Goal: Check status

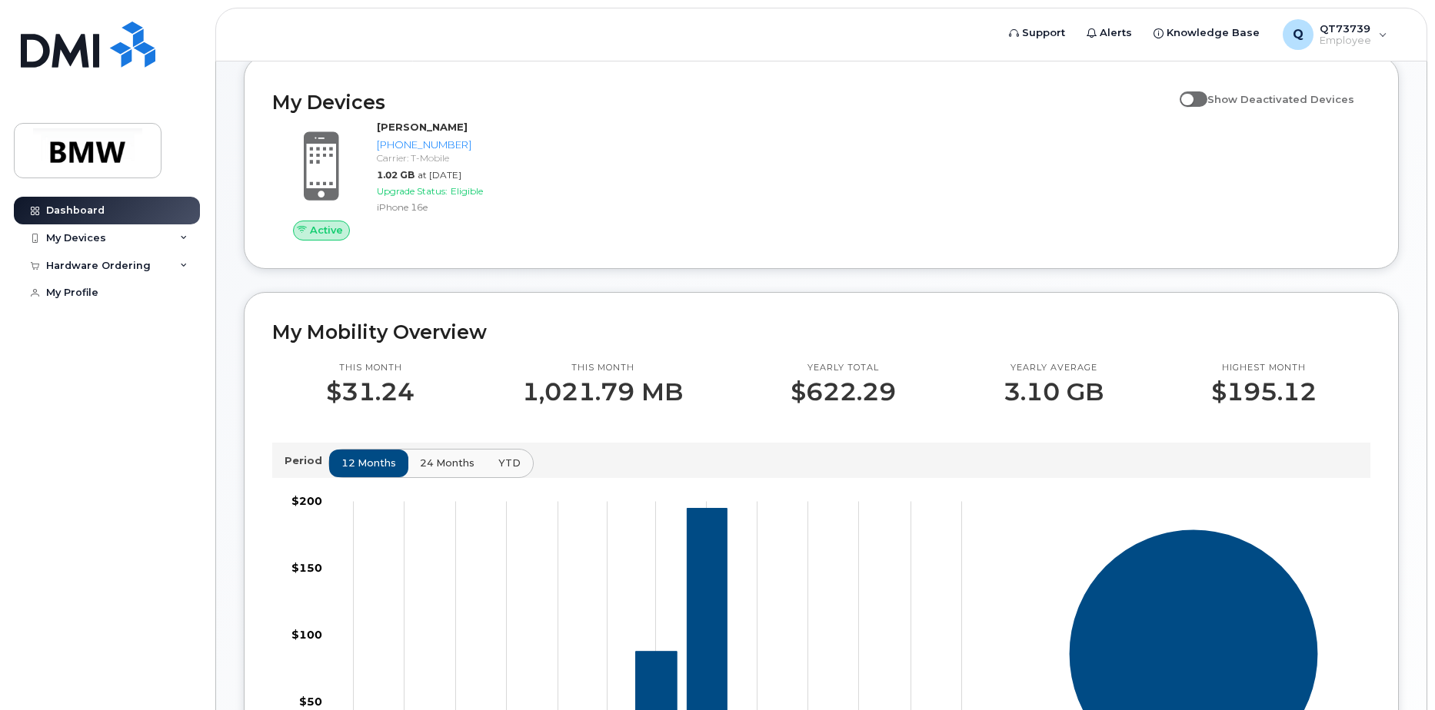
scroll to position [77, 0]
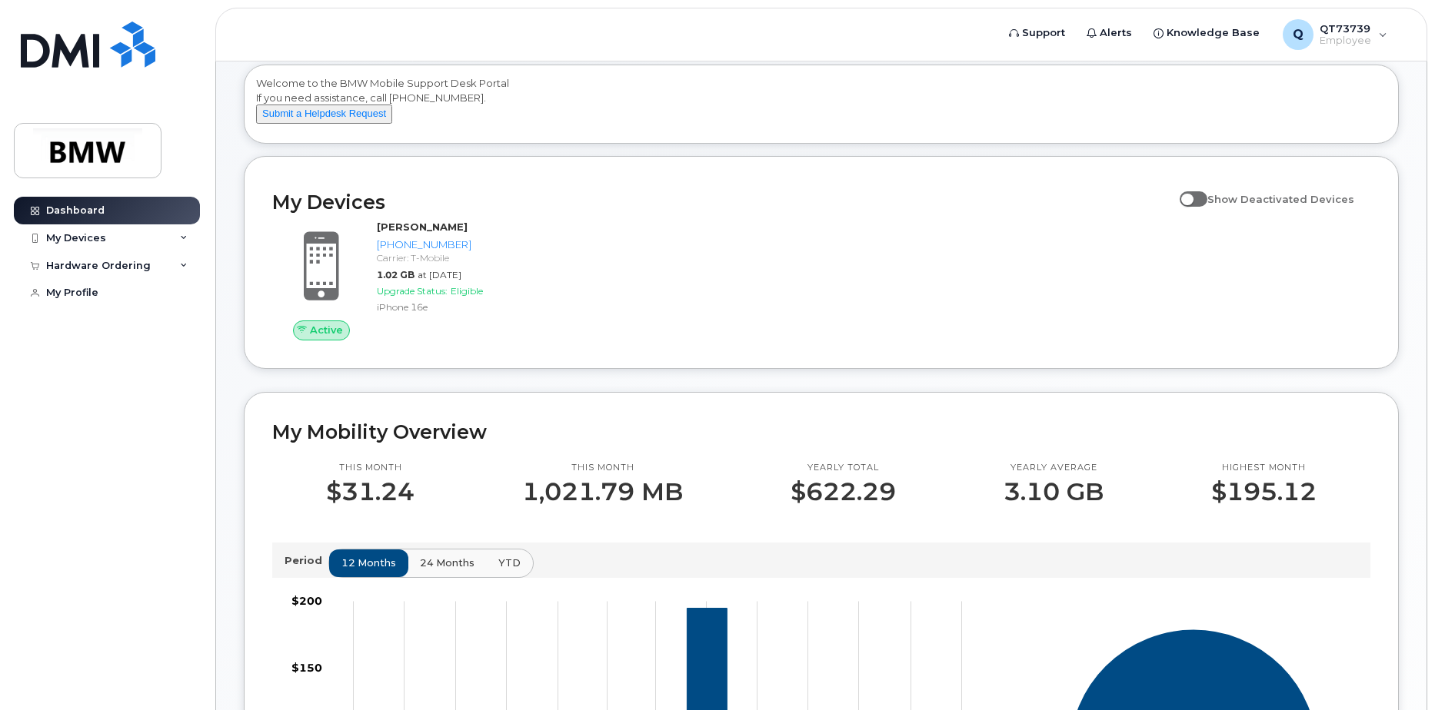
click at [715, 366] on div "My Devices Show Deactivated Devices Active [PERSON_NAME] [PHONE_NUMBER] Carrier…" at bounding box center [821, 262] width 1155 height 212
click at [719, 320] on div "Active [PERSON_NAME] [PHONE_NUMBER] Carrier: T-Mobile 1.02 GB at [DATE] Upgrade…" at bounding box center [821, 280] width 1116 height 138
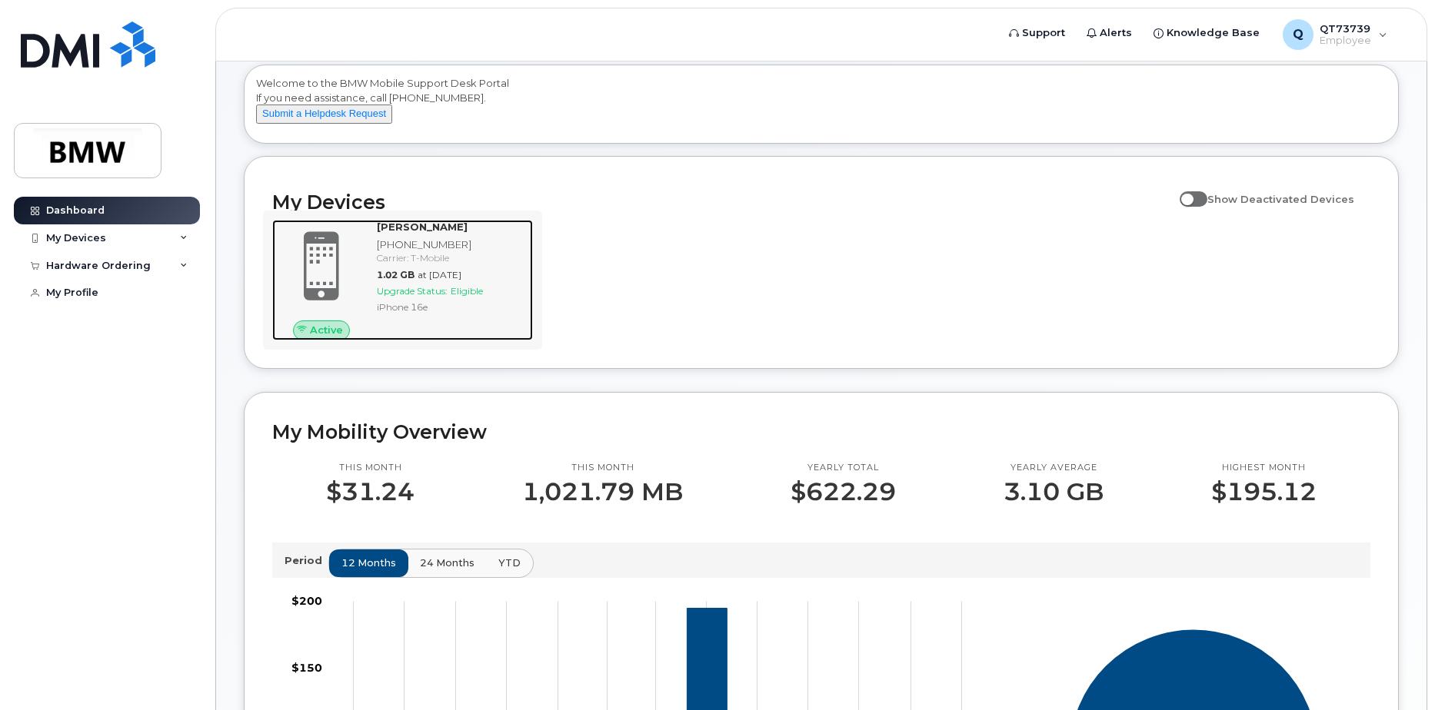
click at [465, 297] on span "Eligible" at bounding box center [467, 291] width 32 height 12
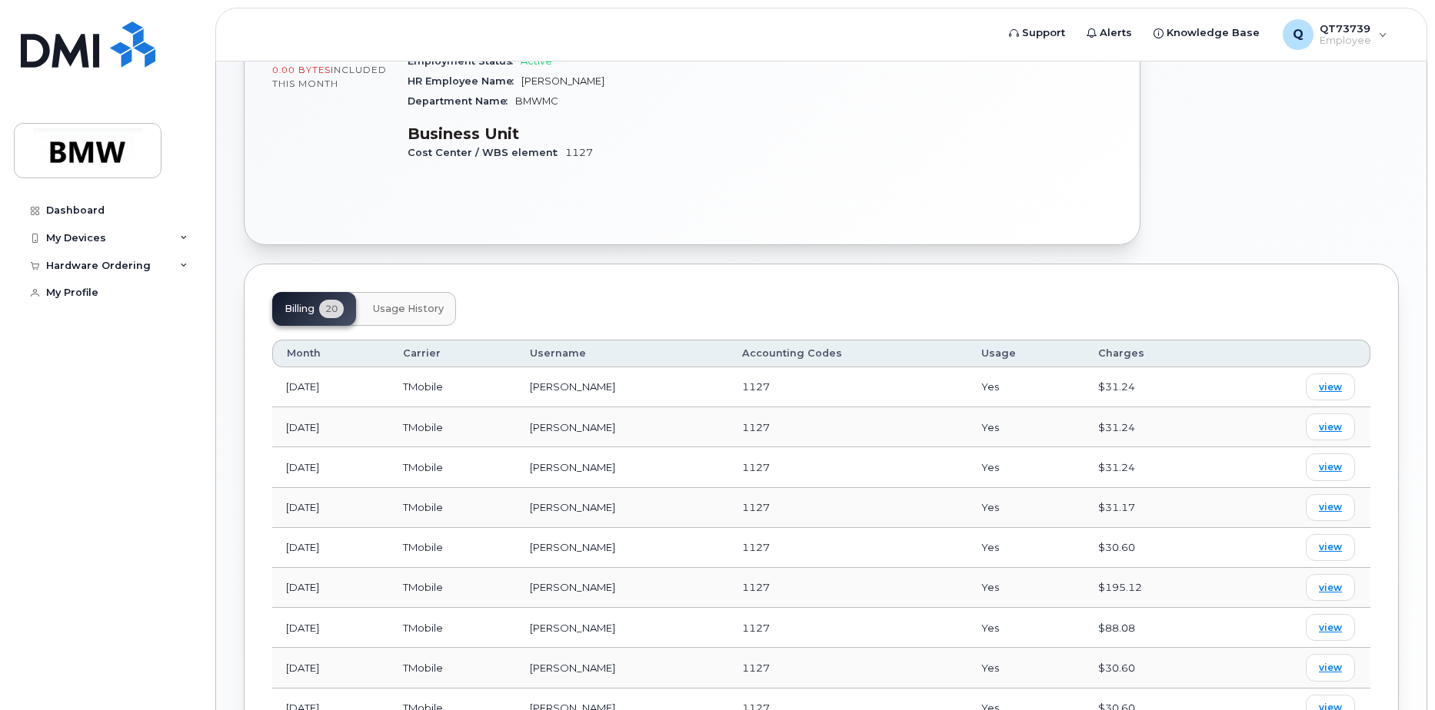
scroll to position [384, 0]
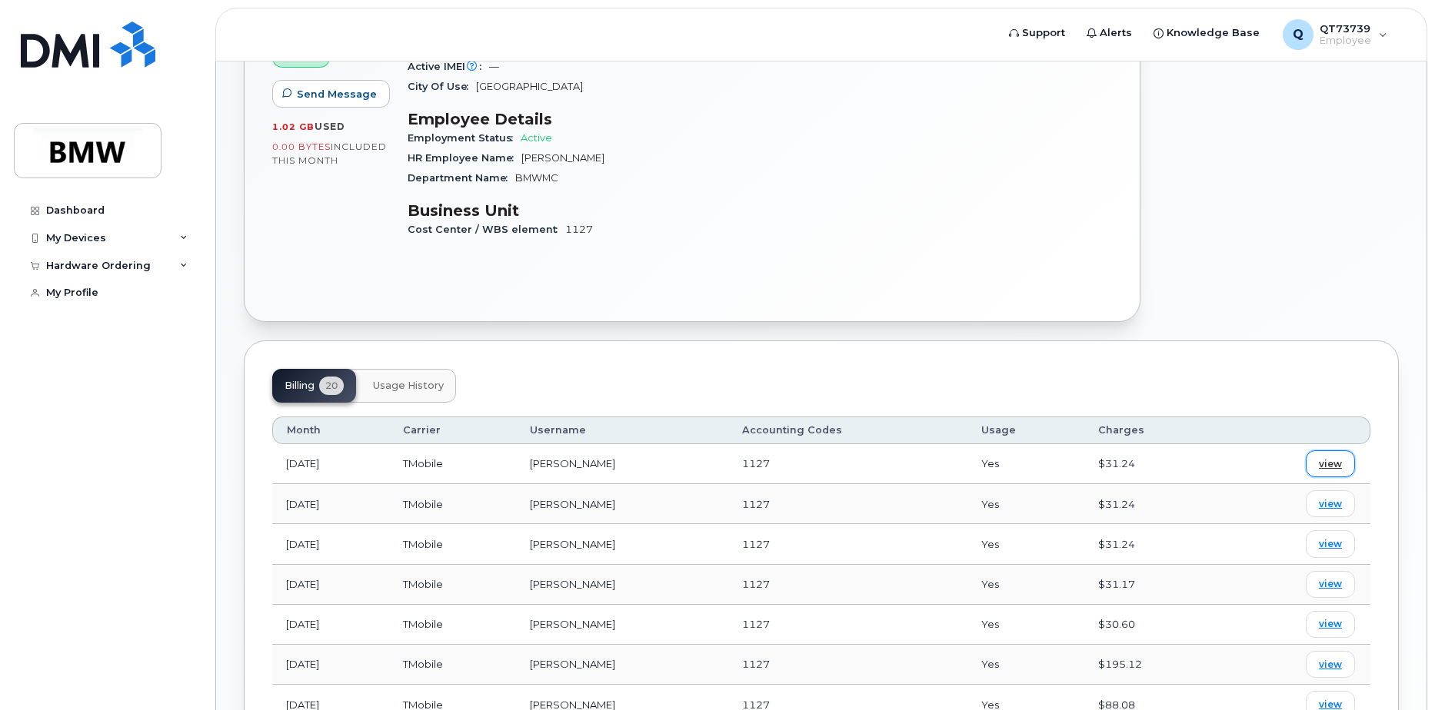
click at [1332, 457] on span "view" at bounding box center [1329, 464] width 23 height 14
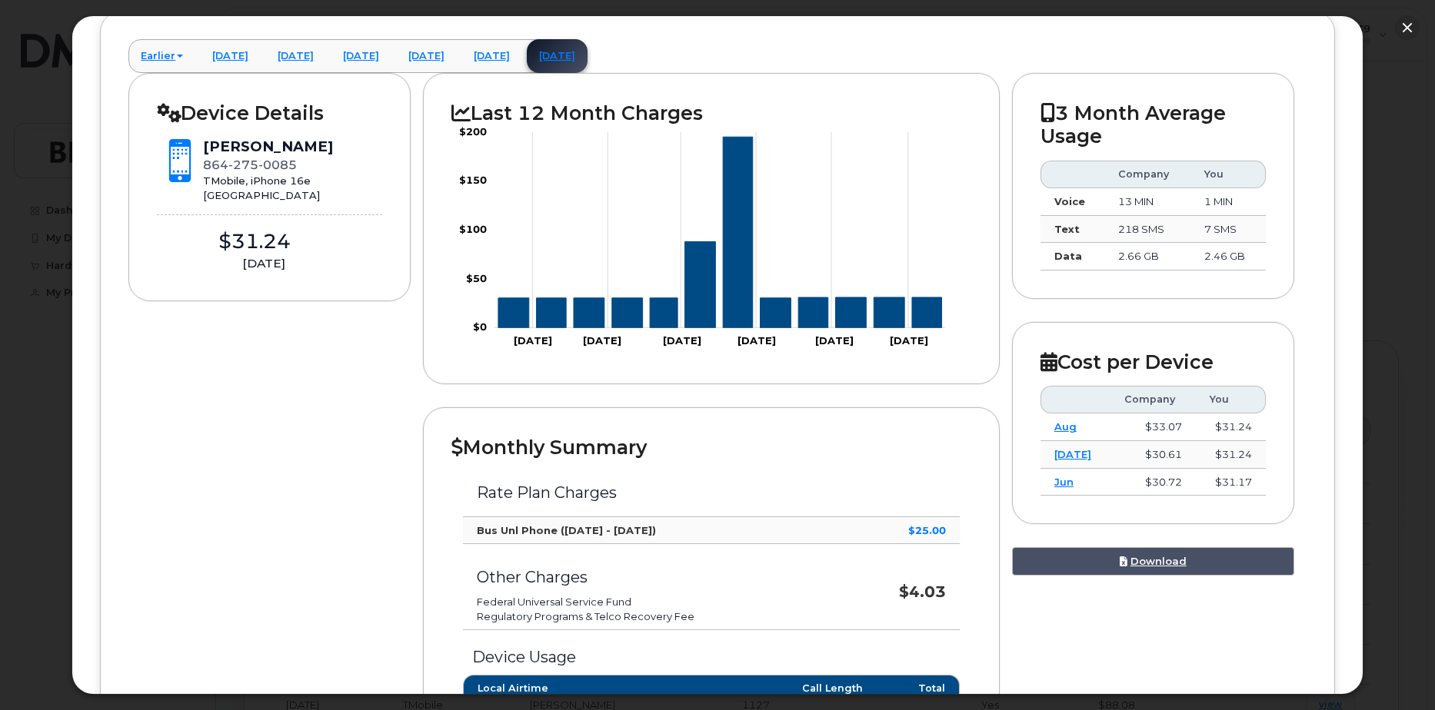
scroll to position [0, 0]
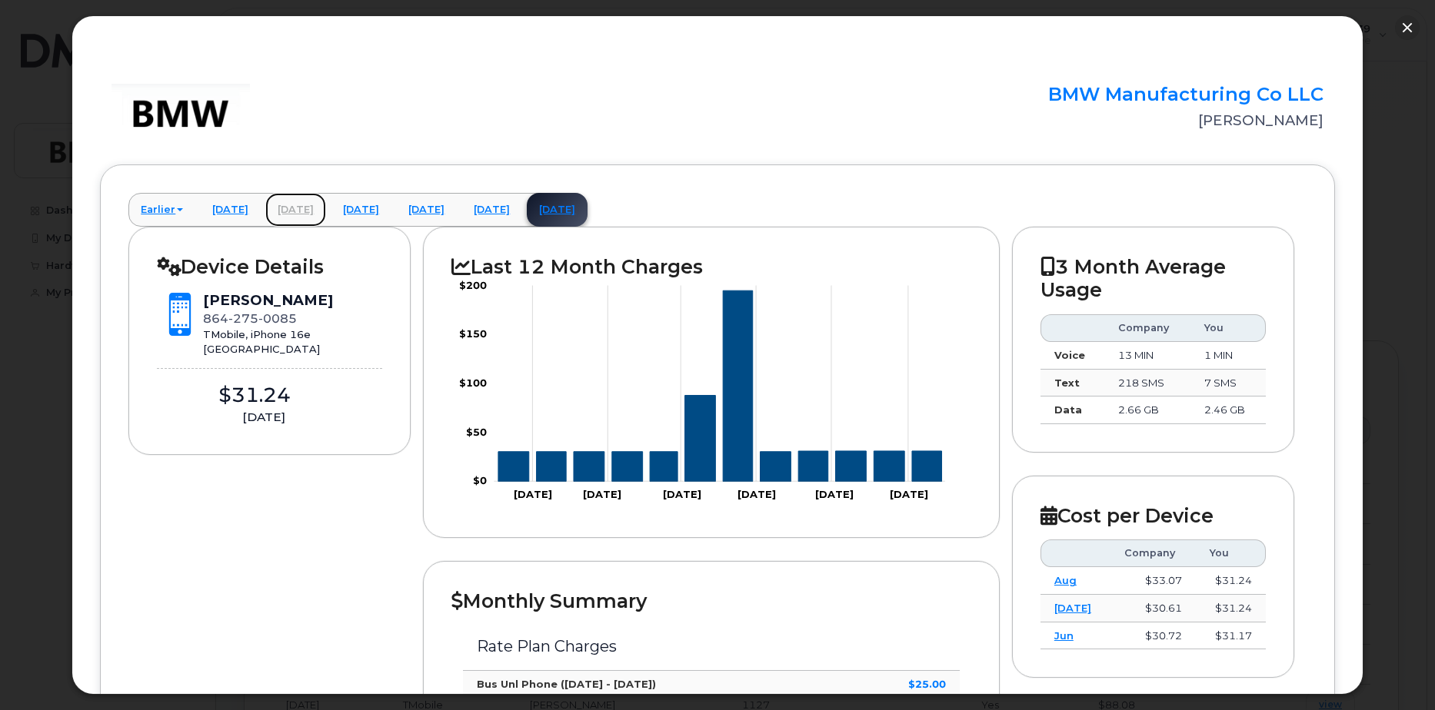
click at [317, 211] on link "[DATE]" at bounding box center [295, 210] width 61 height 34
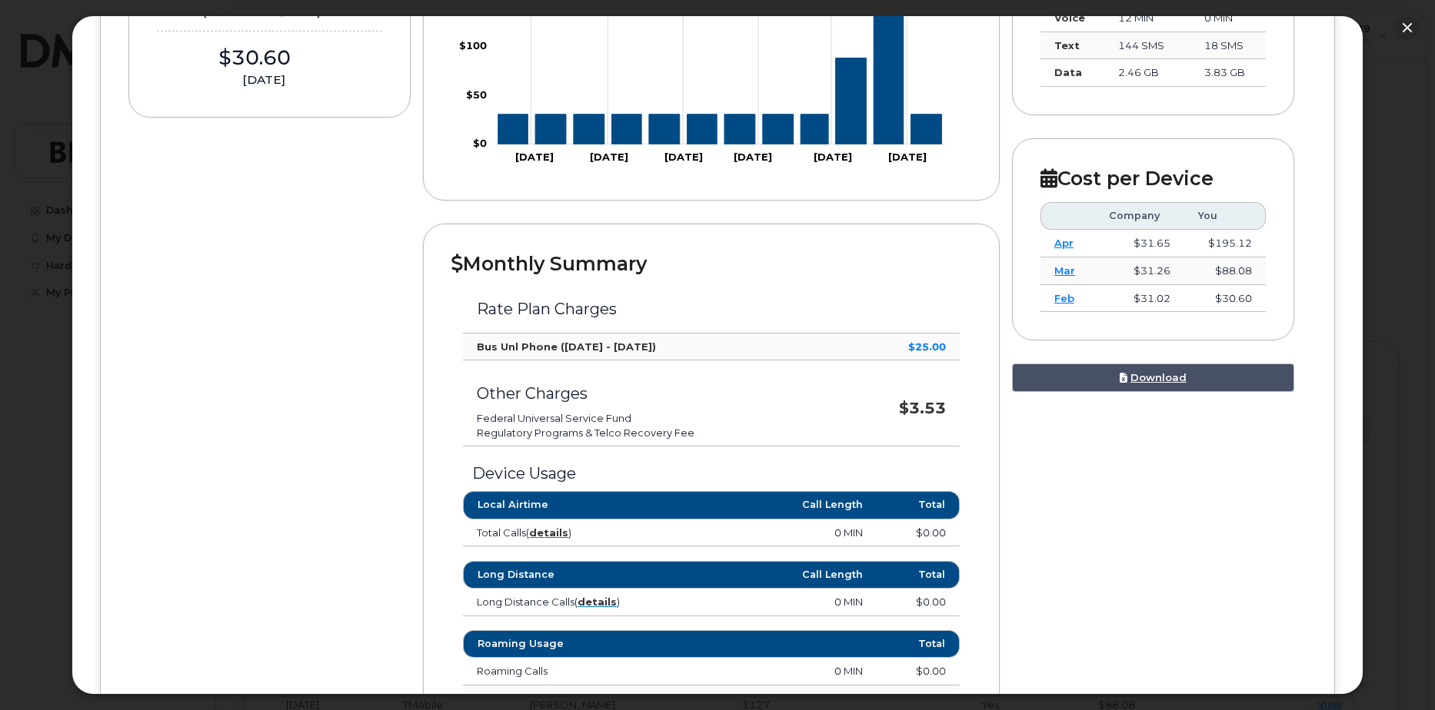
scroll to position [137, 0]
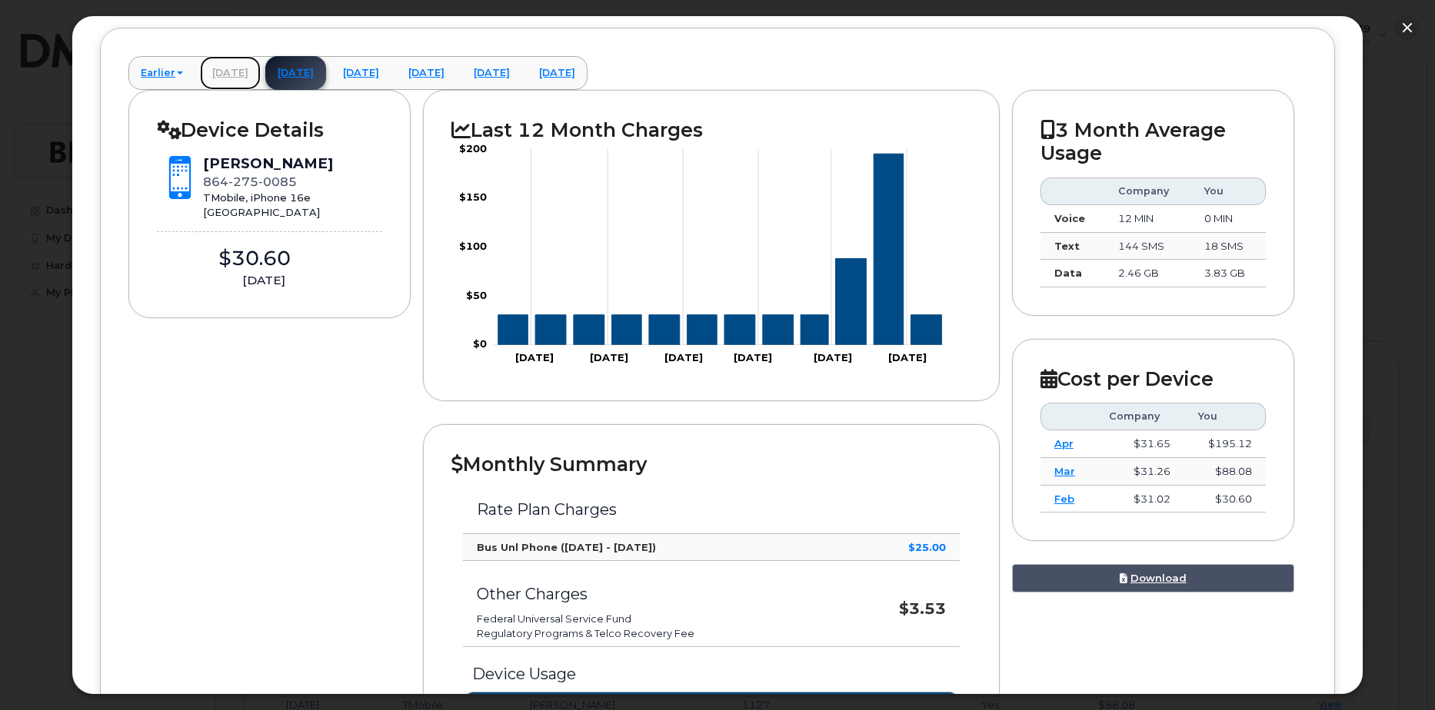
click at [228, 74] on link "[DATE]" at bounding box center [230, 73] width 61 height 34
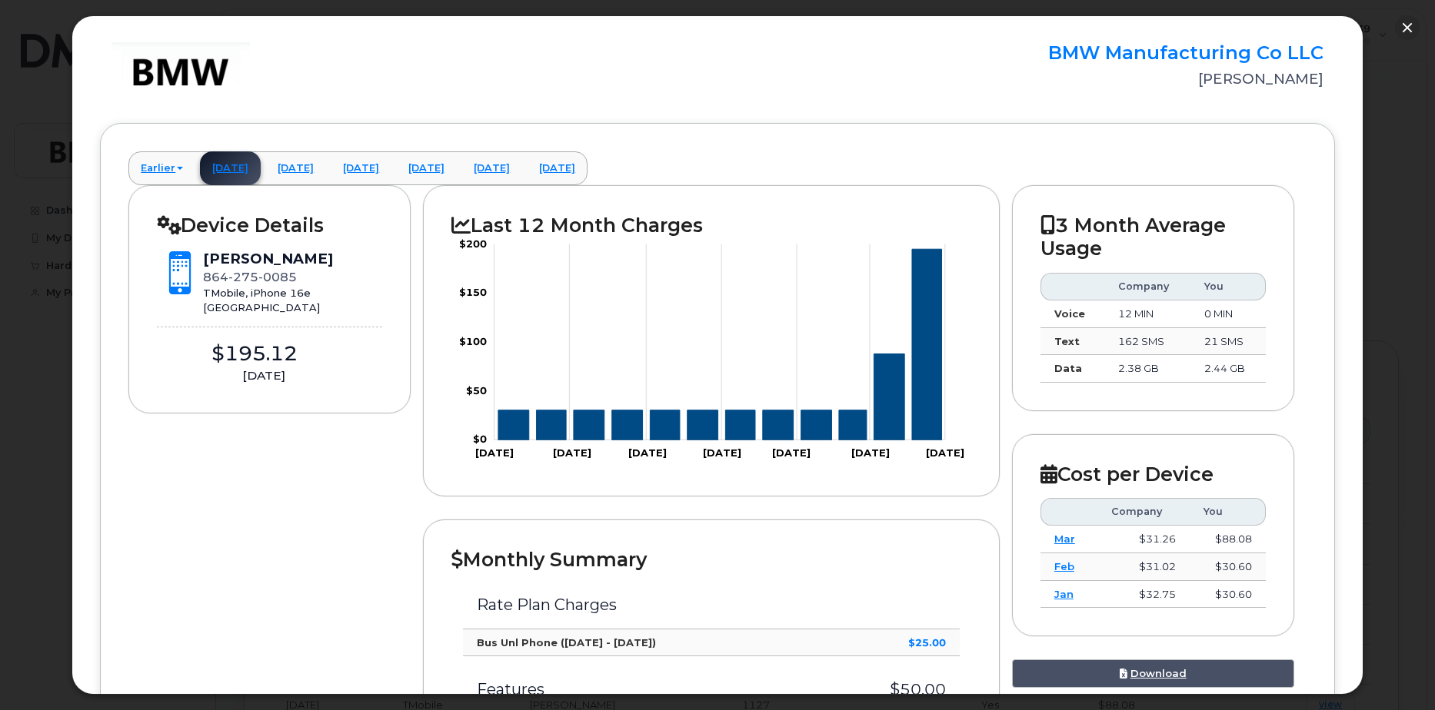
scroll to position [0, 0]
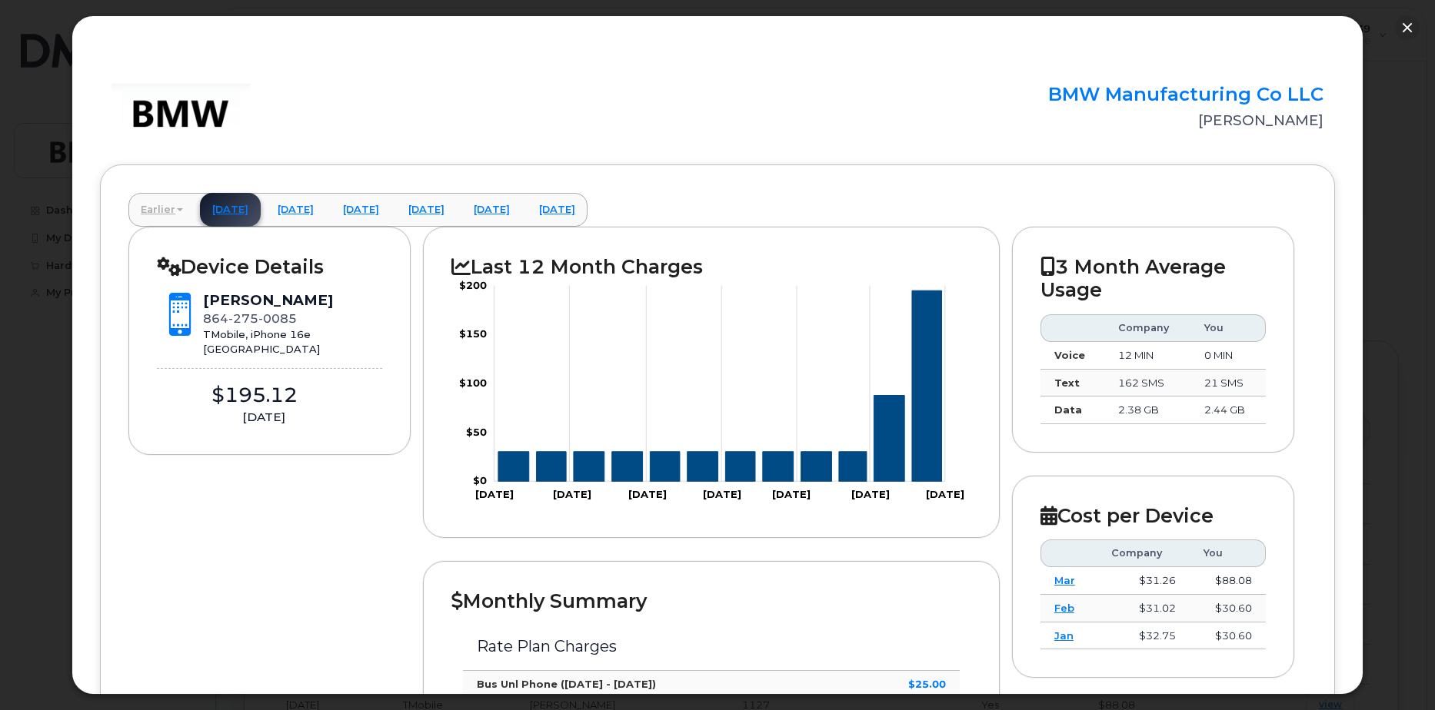
click at [166, 205] on link "Earlier" at bounding box center [161, 210] width 67 height 34
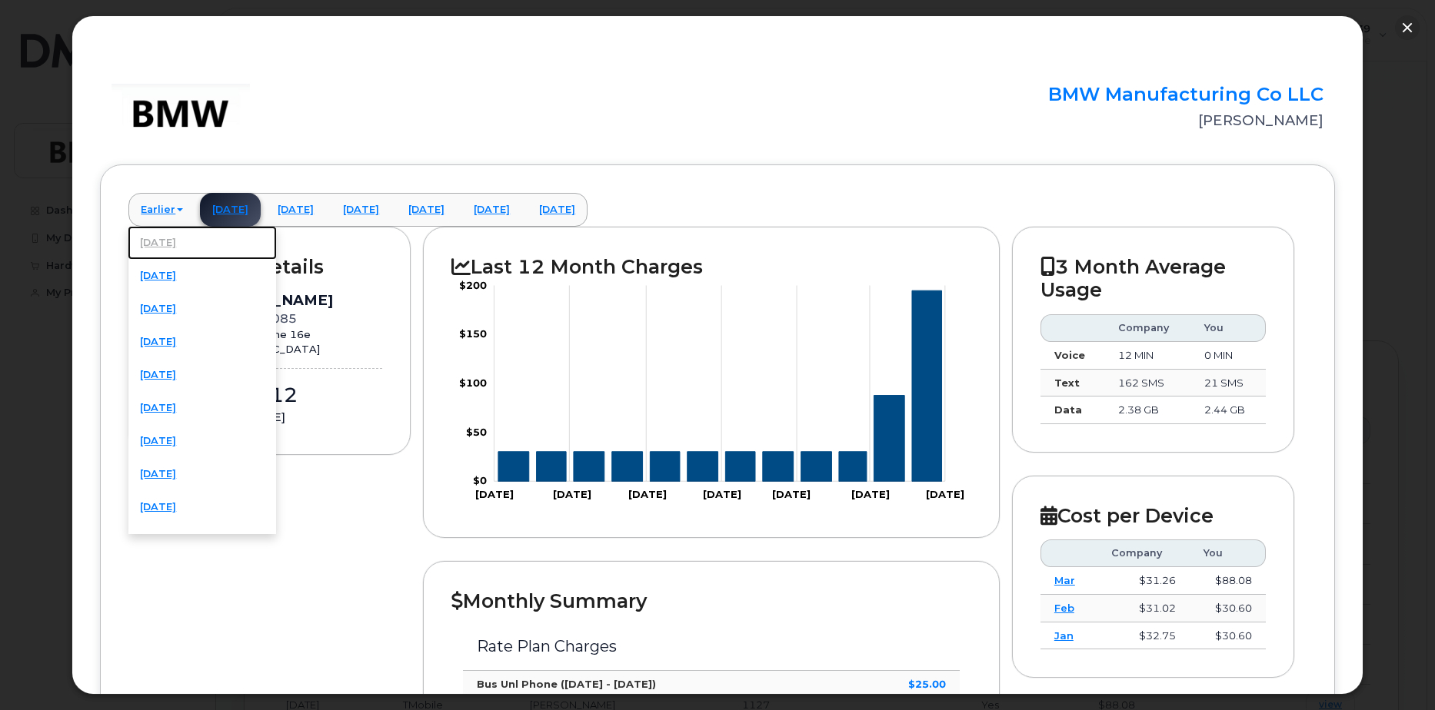
click at [180, 241] on link "[DATE]" at bounding box center [202, 243] width 149 height 34
